Goal: Navigation & Orientation: Find specific page/section

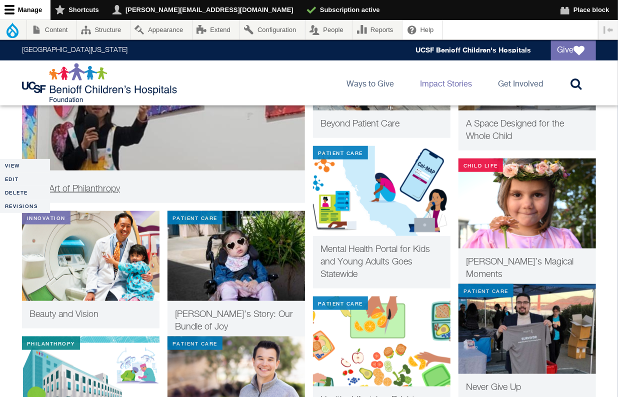
scroll to position [312, 0]
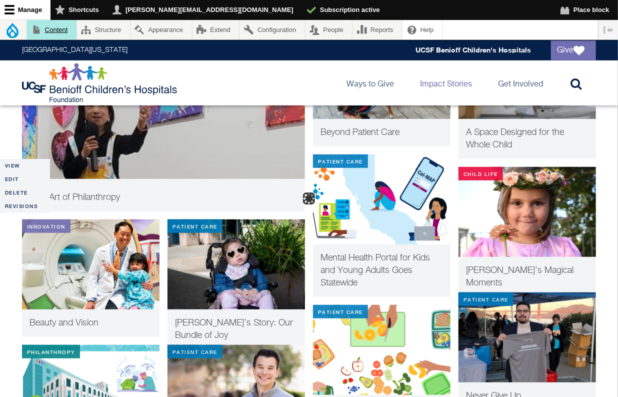
click at [51, 27] on link "Content" at bounding box center [51, 29] width 49 height 19
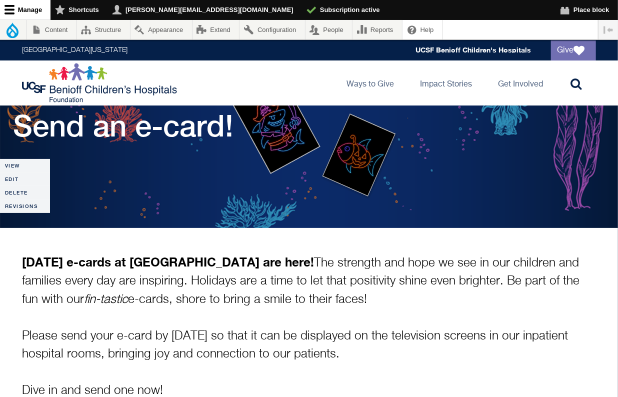
scroll to position [55, 0]
